Goal: Find specific page/section: Find specific page/section

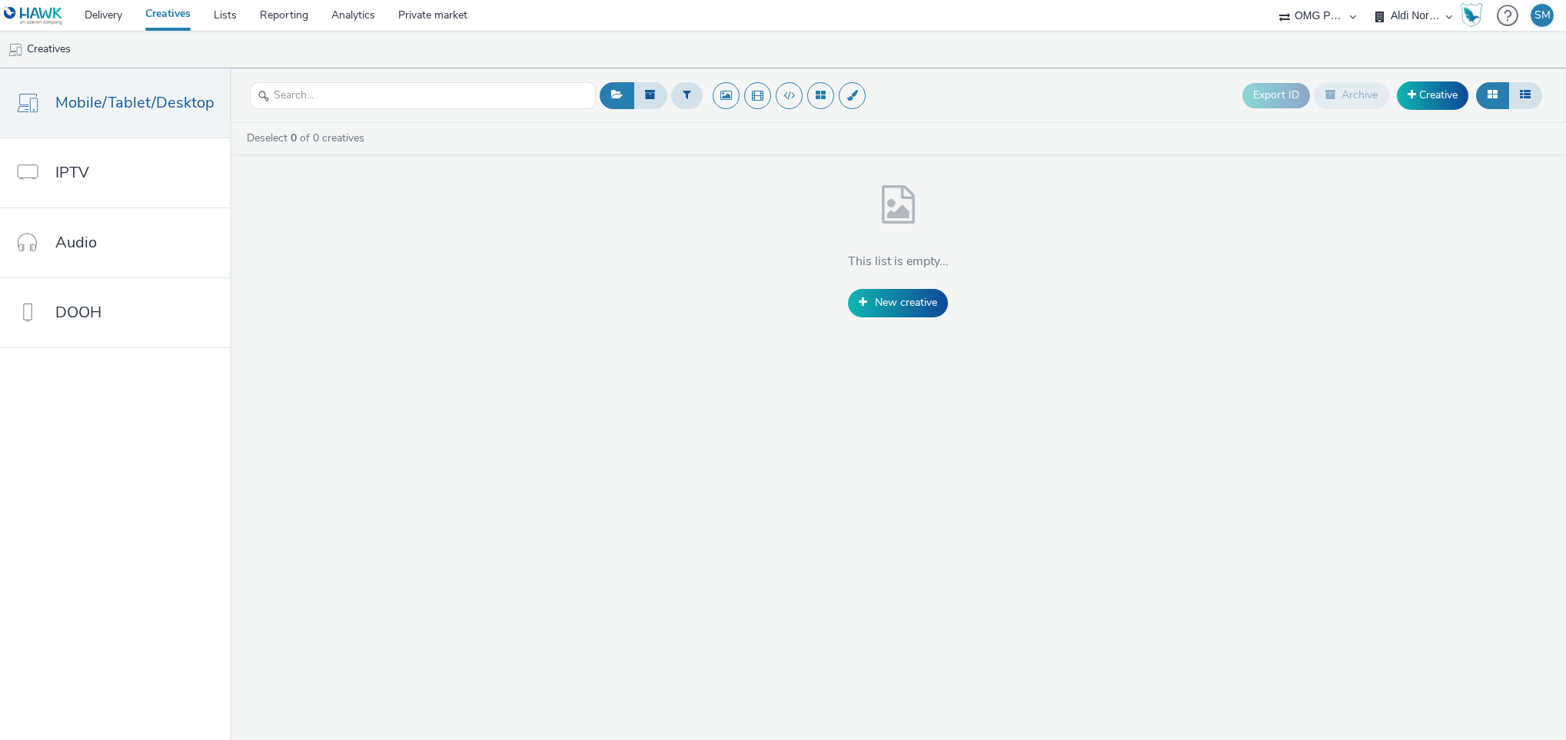
select select "491a0746-e20e-4106-832b-22d0456ef05d"
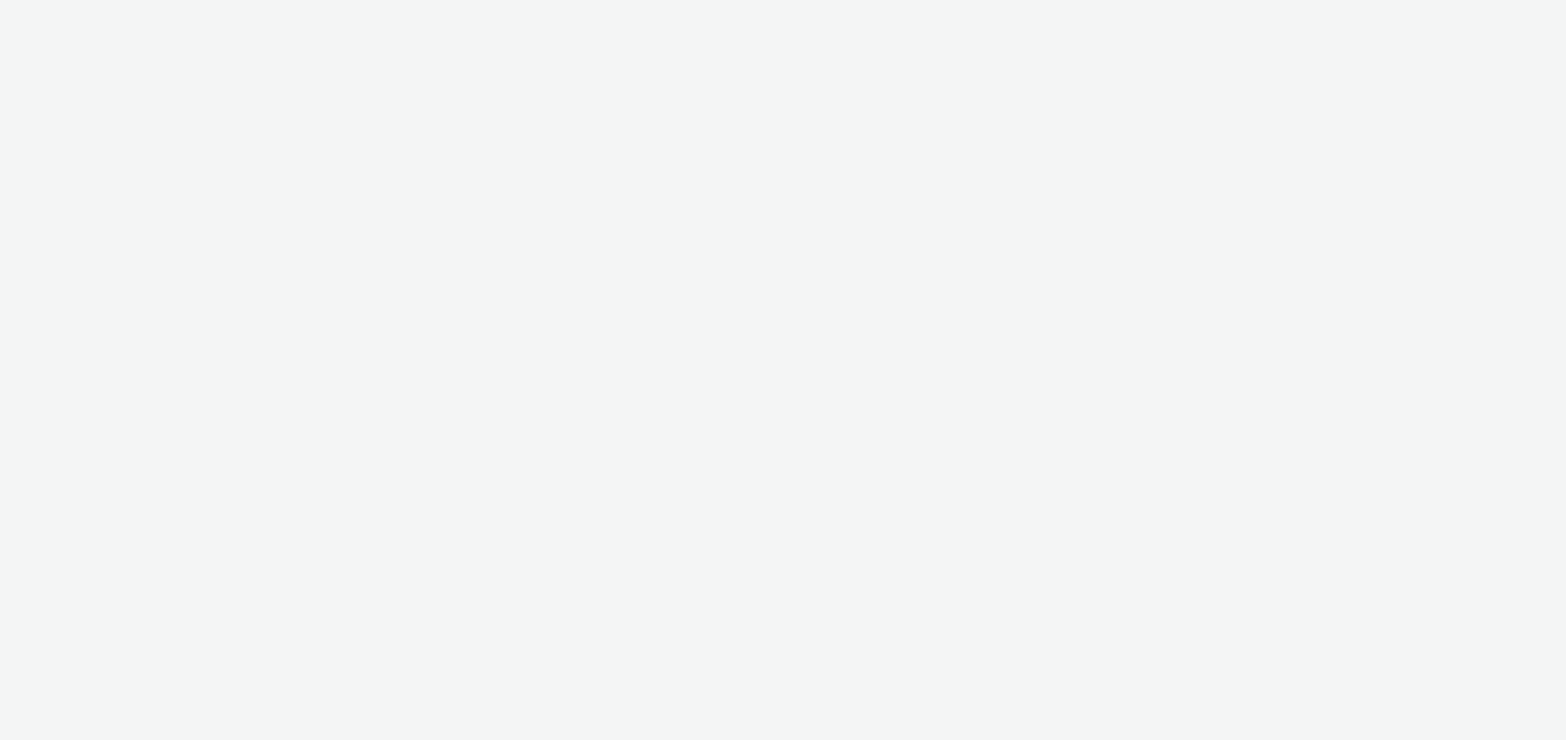
select select "491a0746-e20e-4106-832b-22d0456ef05d"
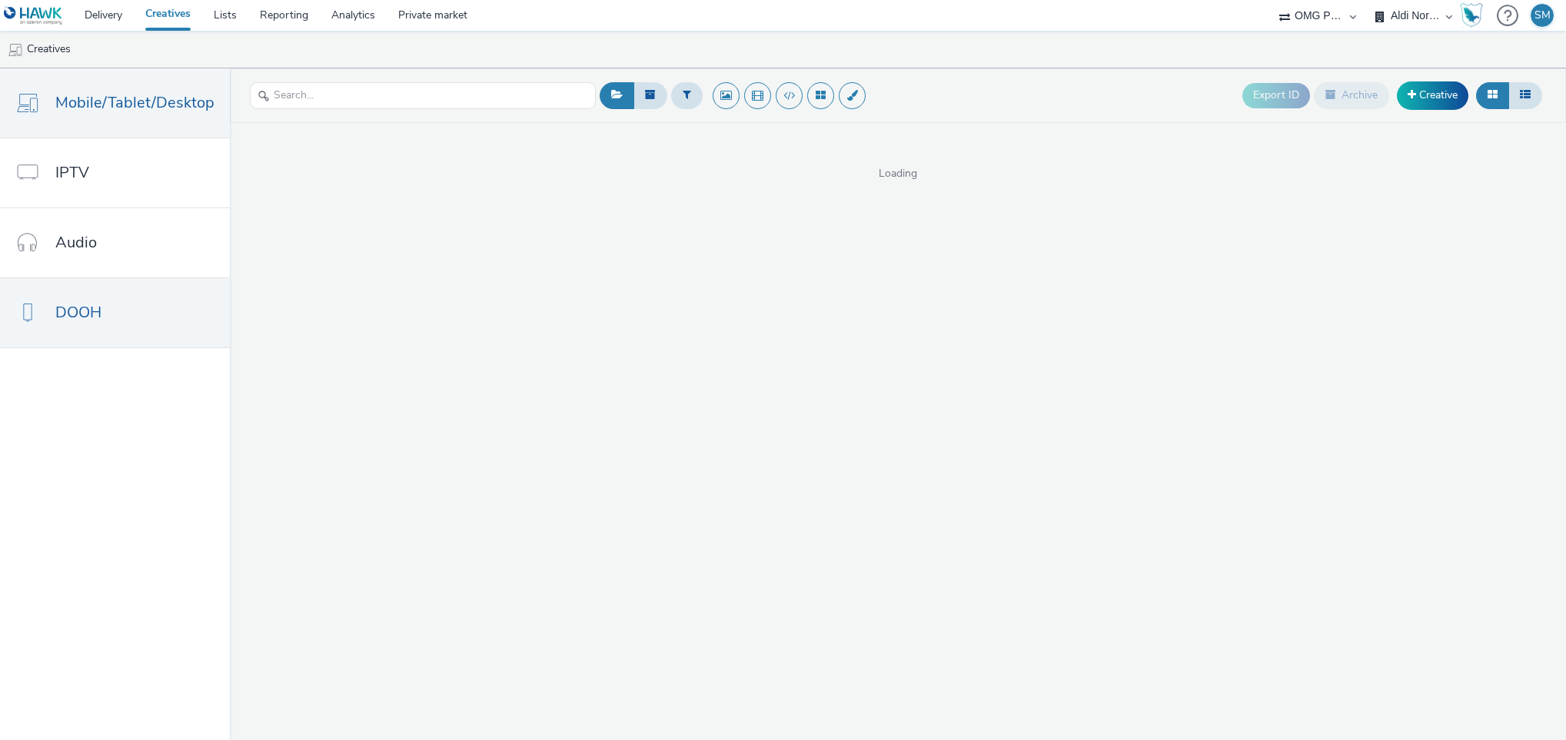
click at [104, 310] on link "DOOH" at bounding box center [115, 312] width 230 height 69
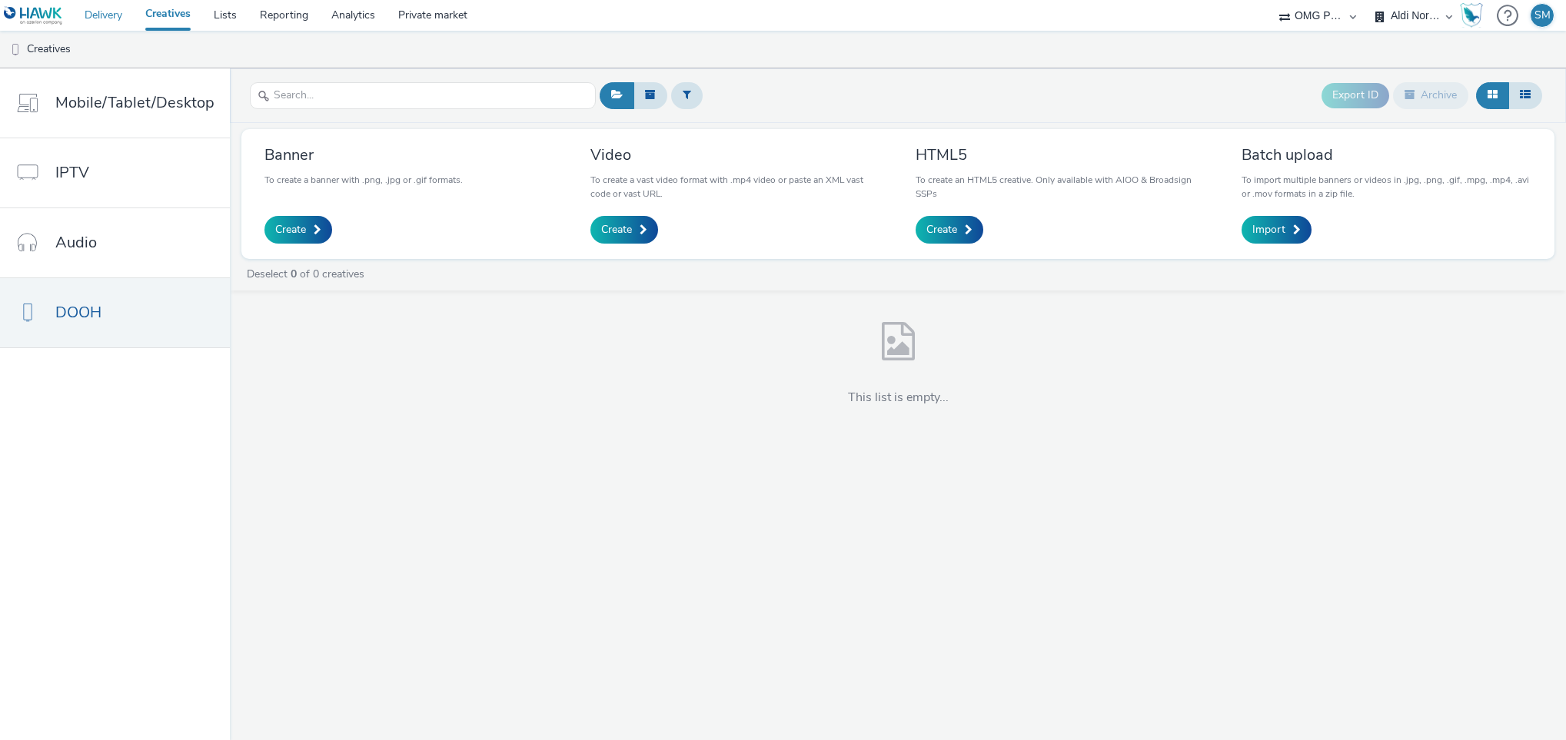
click at [118, 10] on link "Delivery" at bounding box center [103, 15] width 61 height 31
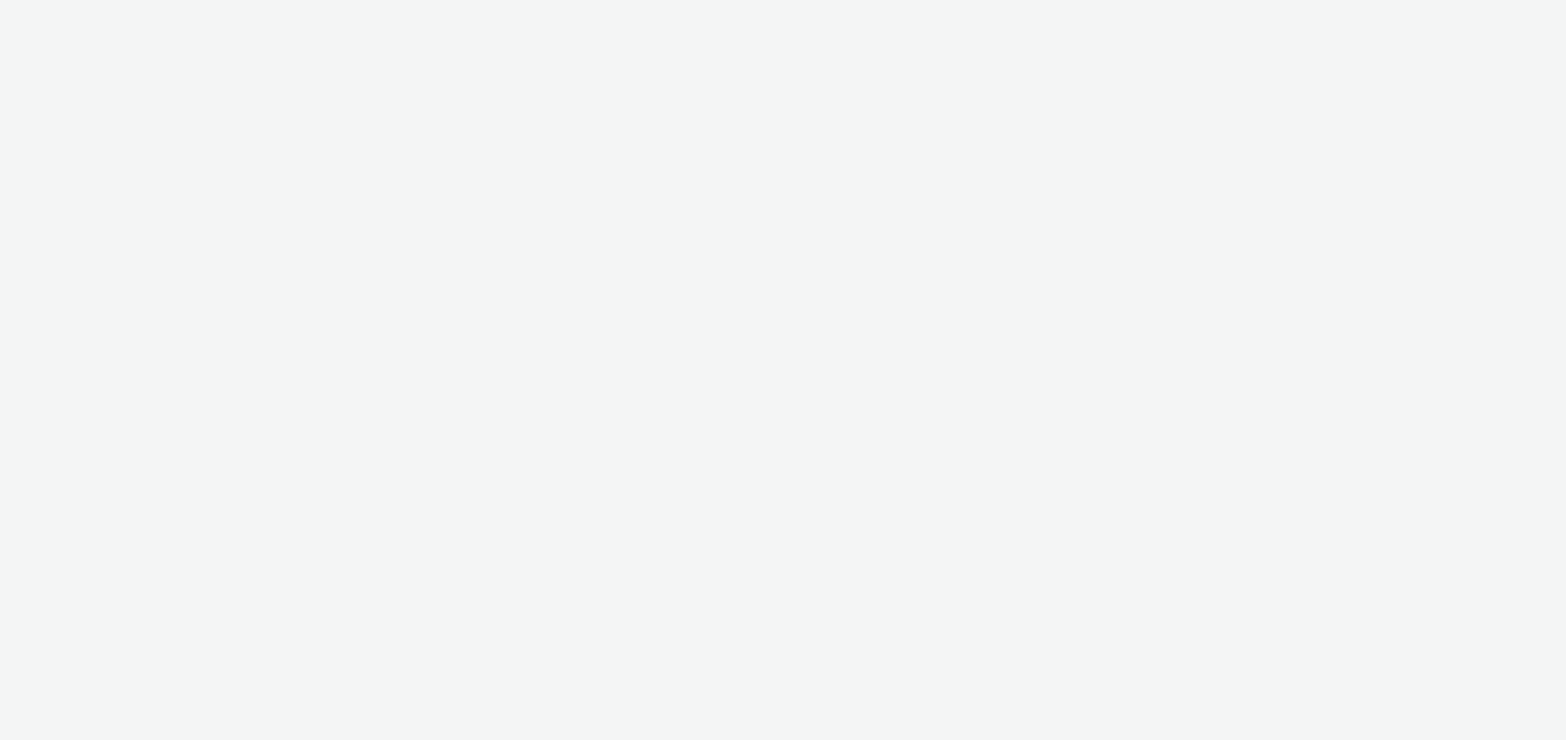
select select "6a9f09a4-7b7b-40b3-8e71-12b2a2313ff3"
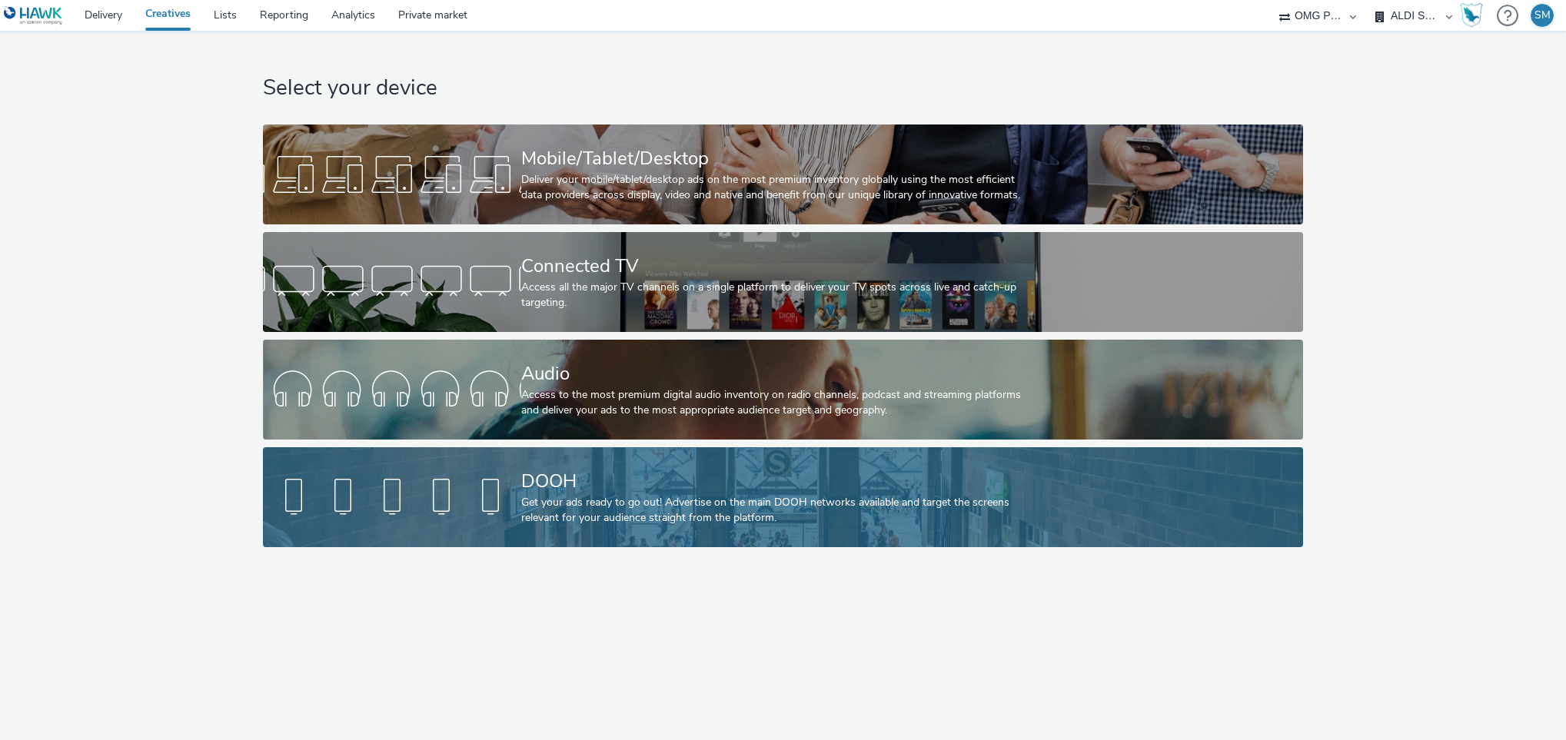
click at [554, 483] on div "DOOH" at bounding box center [779, 481] width 517 height 27
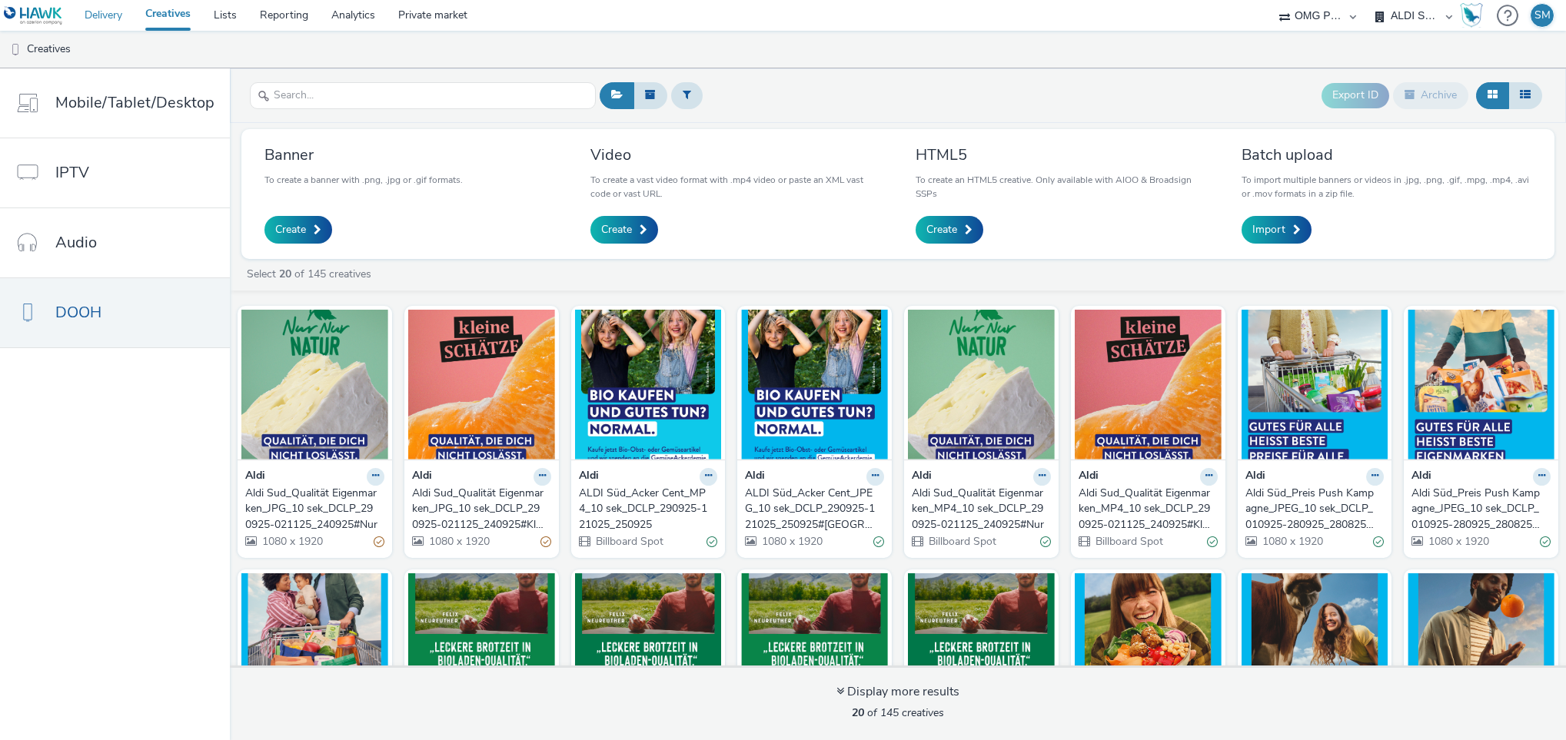
click at [95, 16] on link "Delivery" at bounding box center [103, 15] width 61 height 31
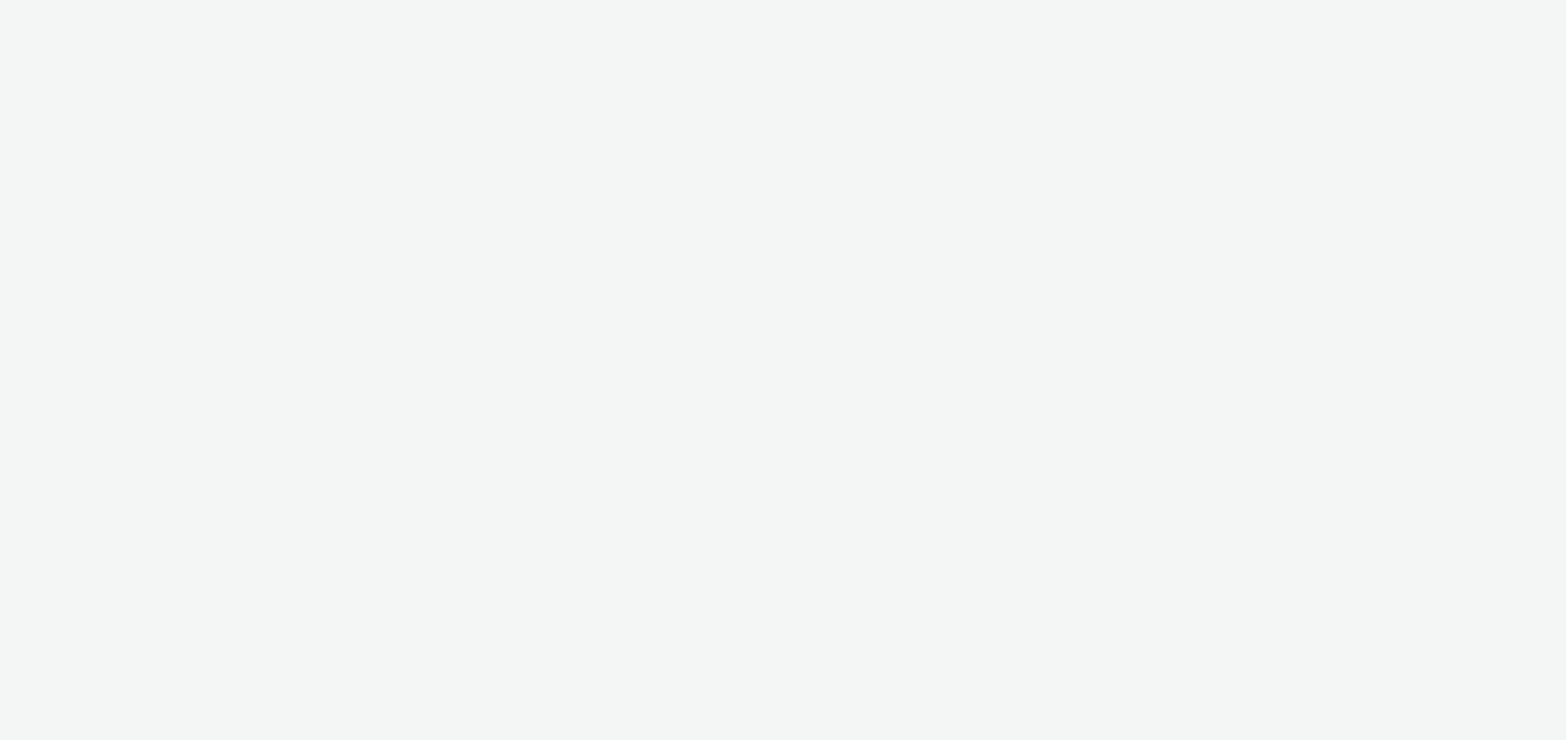
select select "6a9f09a4-7b7b-40b3-8e71-12b2a2313ff3"
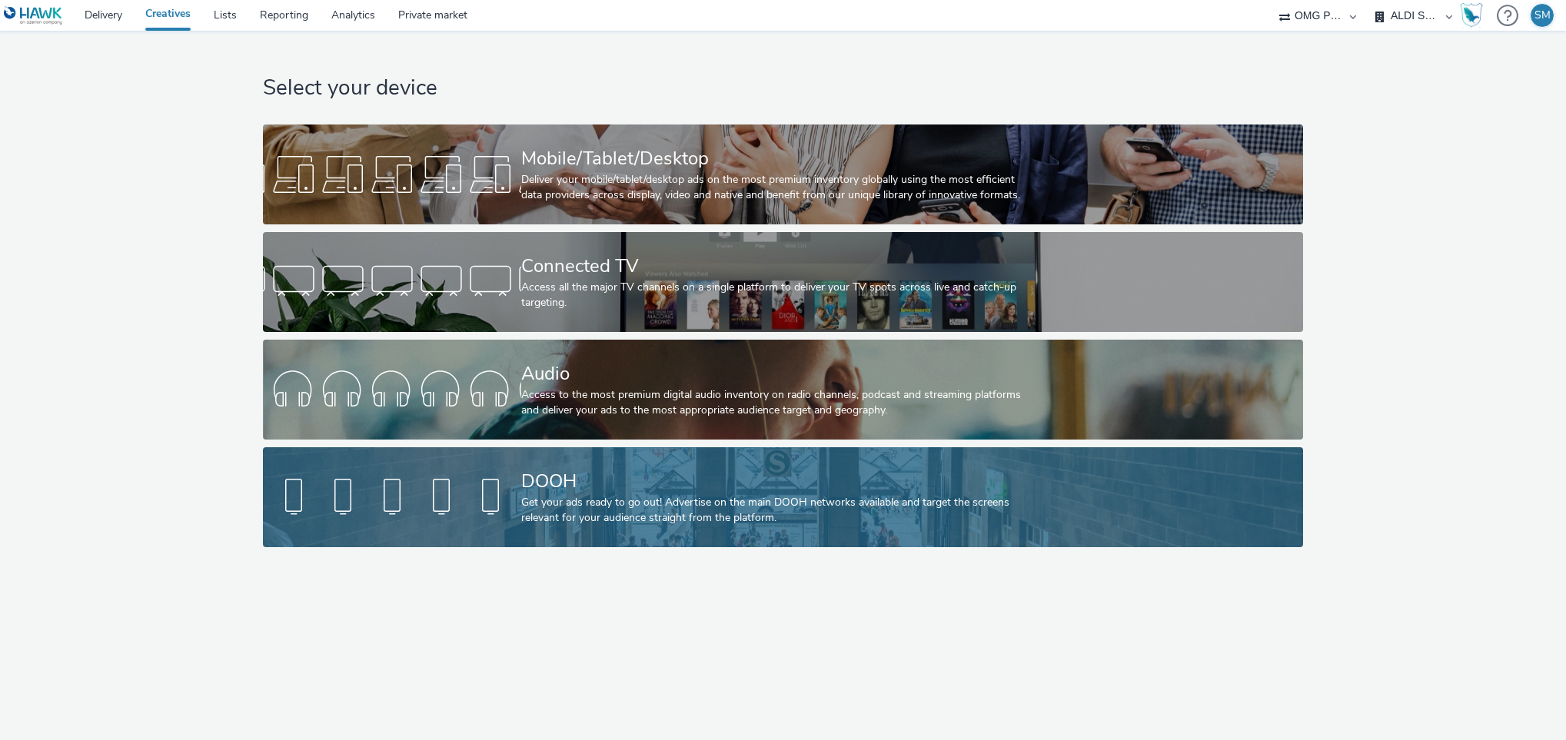
click at [594, 510] on div "Get your ads ready to go out! Advertise on the main DOOH networks available and…" at bounding box center [779, 511] width 517 height 32
